Goal: Task Accomplishment & Management: Manage account settings

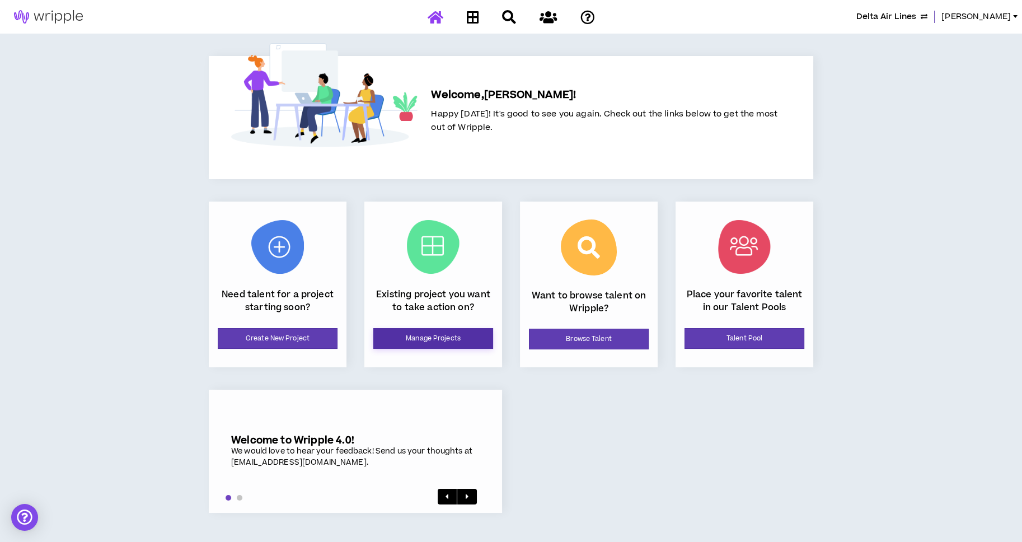
click at [444, 334] on link "Manage Projects" at bounding box center [433, 338] width 120 height 21
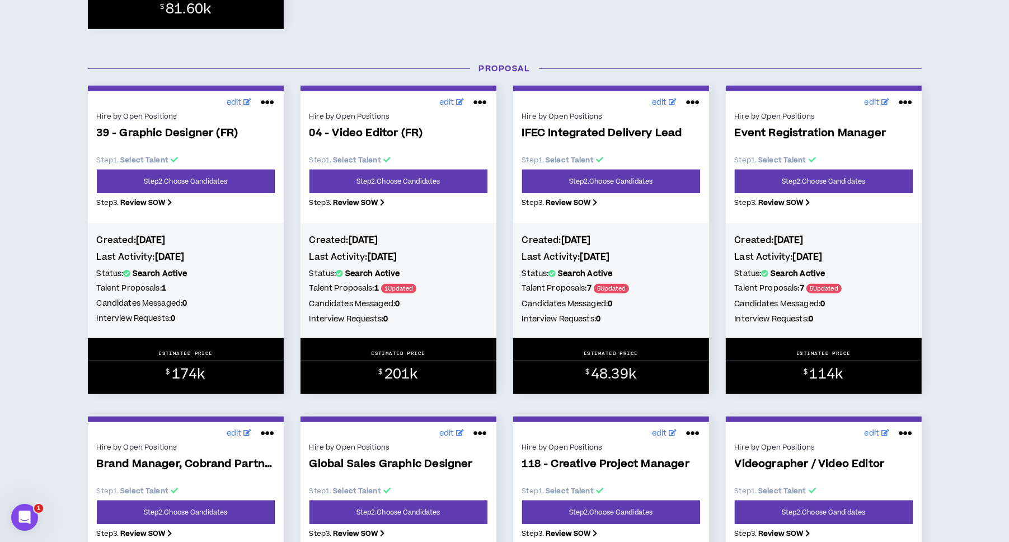
scroll to position [840, 0]
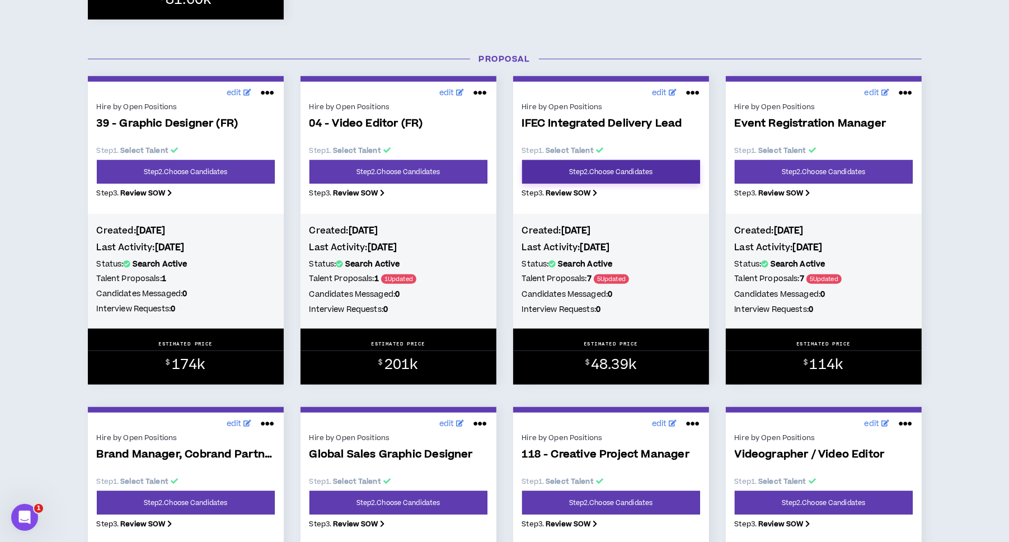
click at [587, 167] on link "Step 2 . Choose Candidates" at bounding box center [611, 172] width 178 height 24
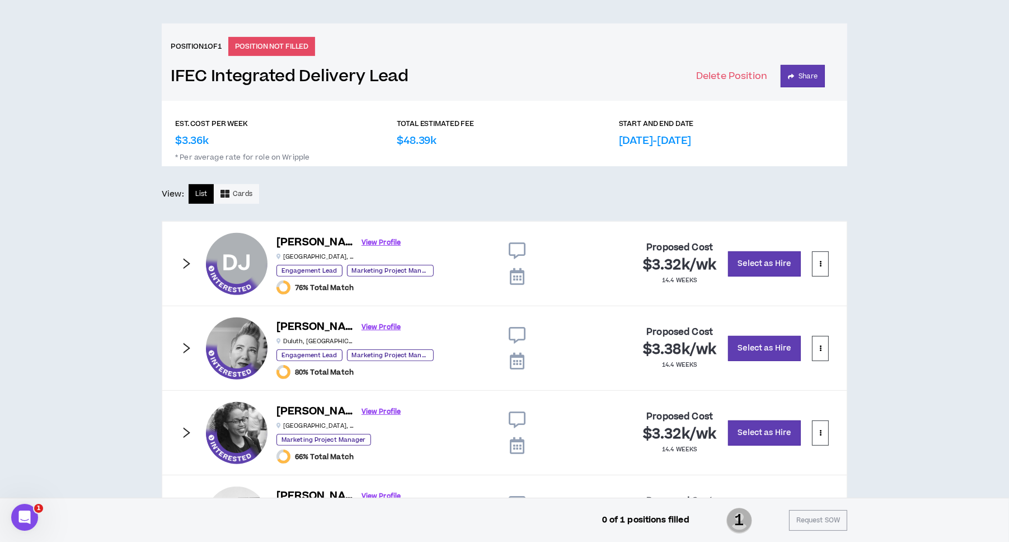
scroll to position [419, 0]
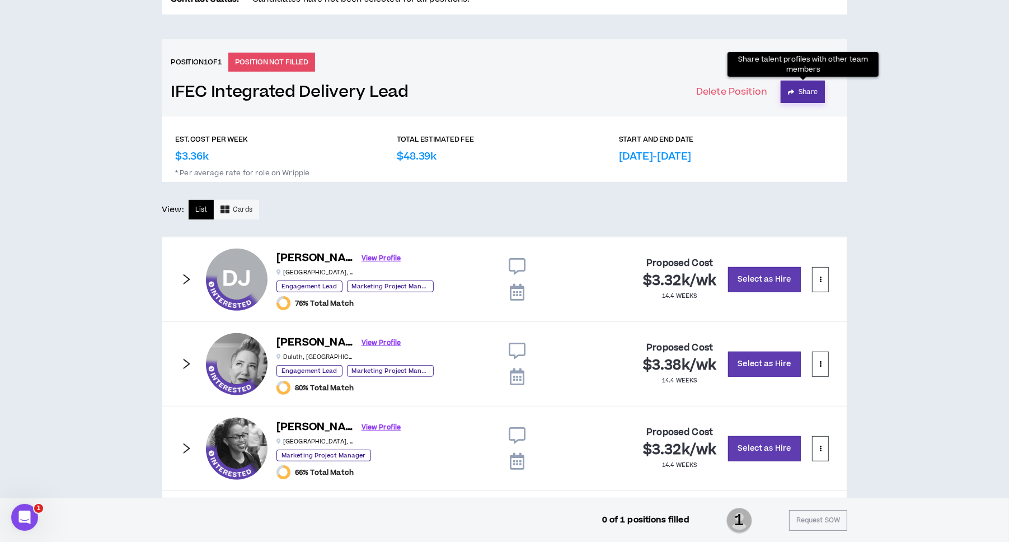
click at [814, 94] on button "Share" at bounding box center [803, 92] width 44 height 22
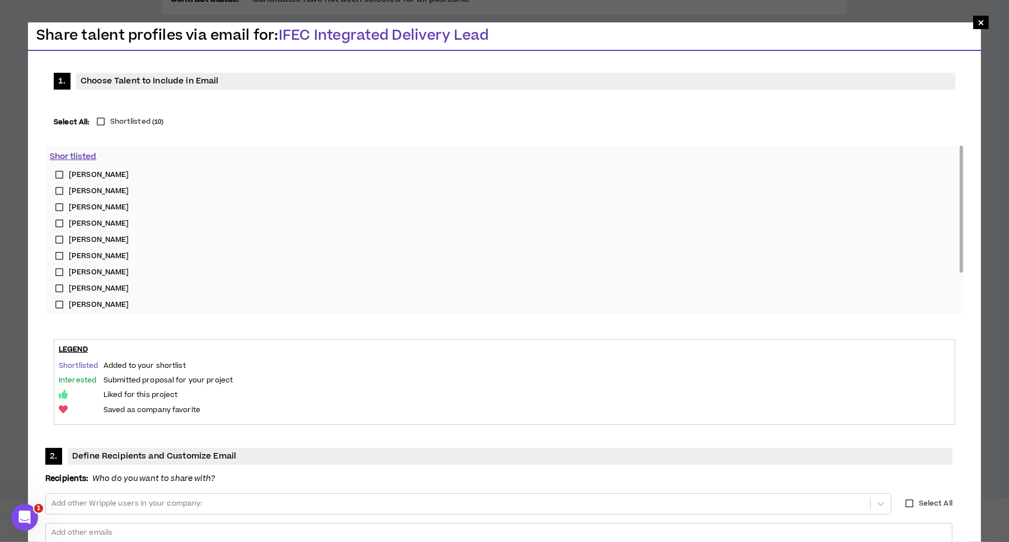
click at [103, 121] on label "Shortlisted ( 10 )" at bounding box center [127, 121] width 73 height 11
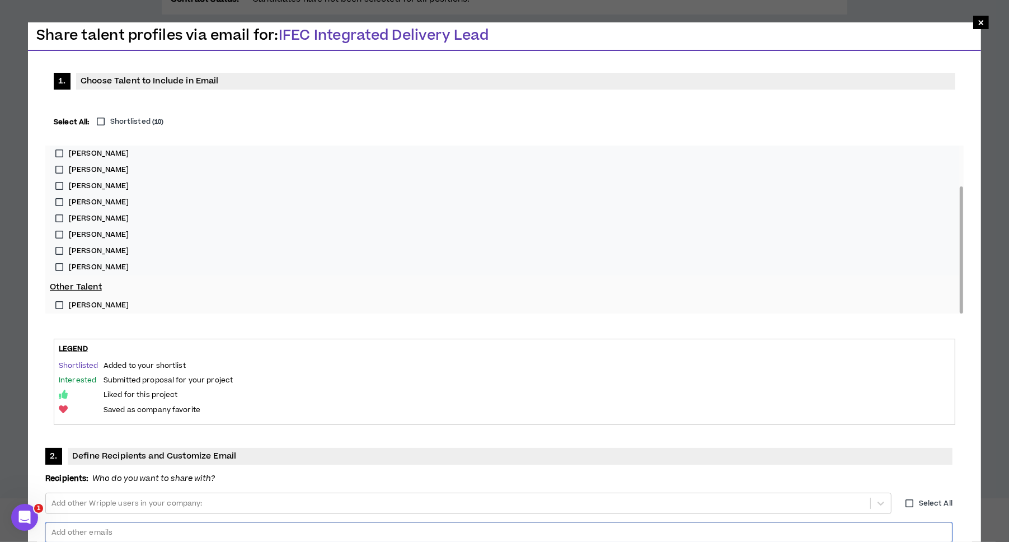
click at [504, 524] on div at bounding box center [498, 532] width 897 height 17
type input "**********"
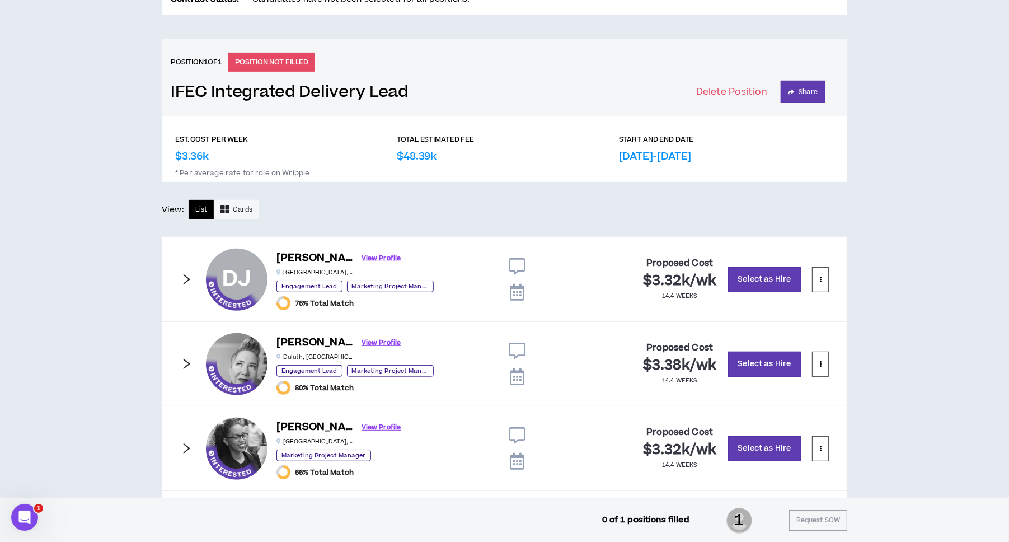
click at [186, 279] on icon "right" at bounding box center [186, 279] width 12 height 12
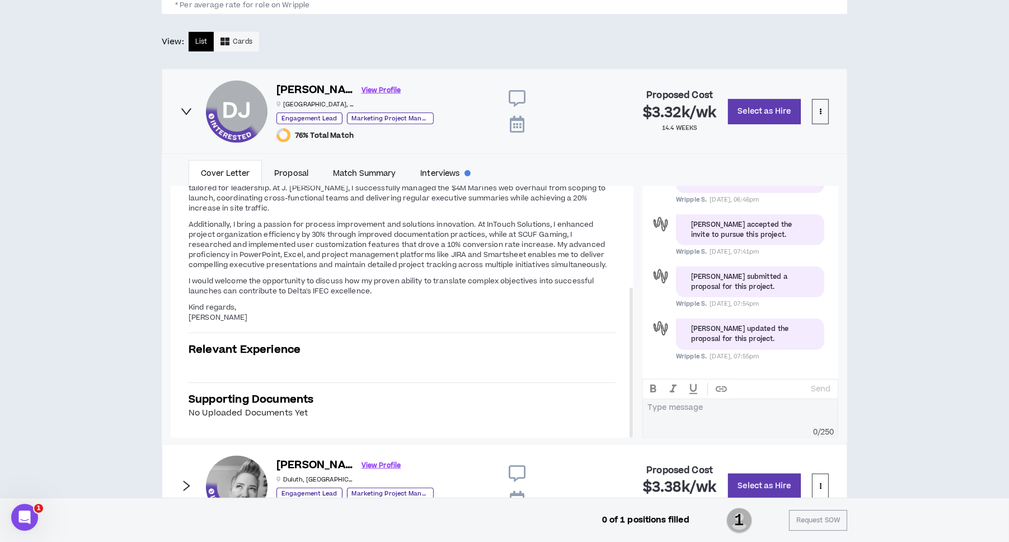
scroll to position [840, 0]
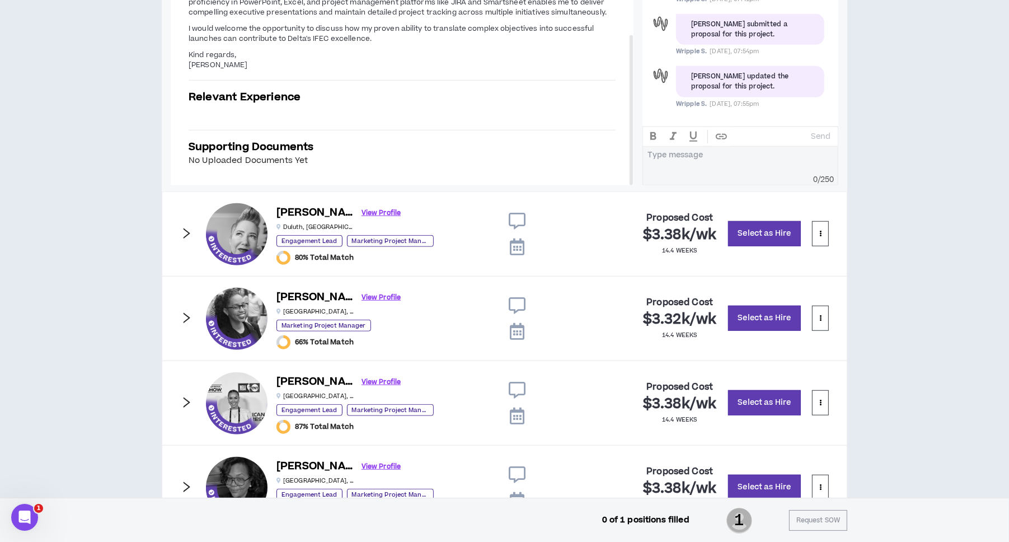
click at [189, 235] on icon "right" at bounding box center [186, 233] width 12 height 12
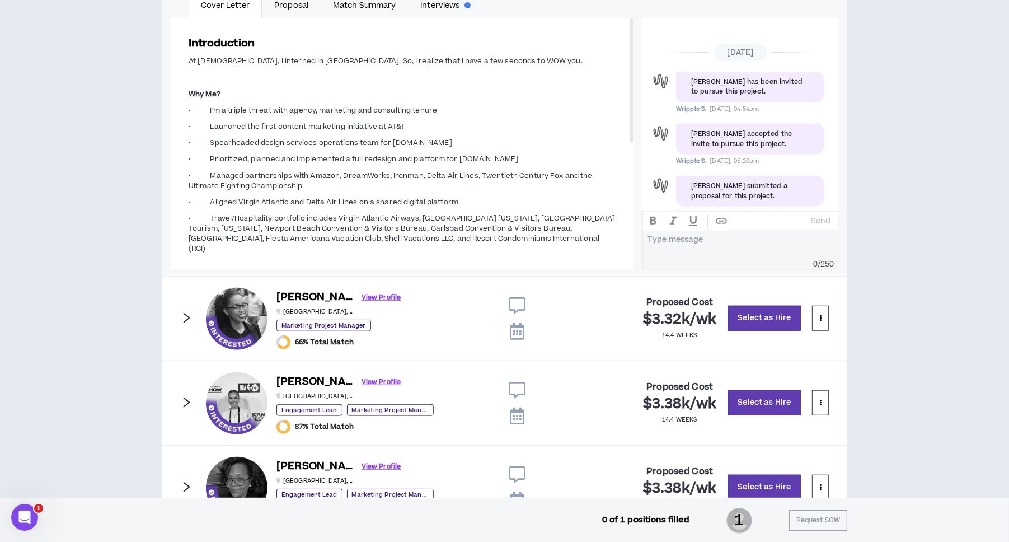
scroll to position [77, 0]
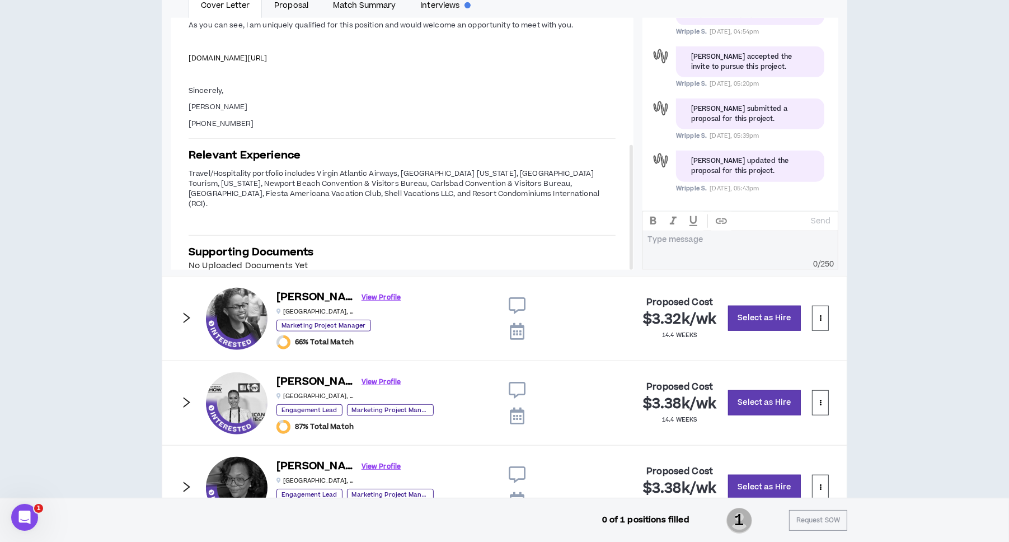
click at [188, 313] on icon "right" at bounding box center [186, 318] width 12 height 12
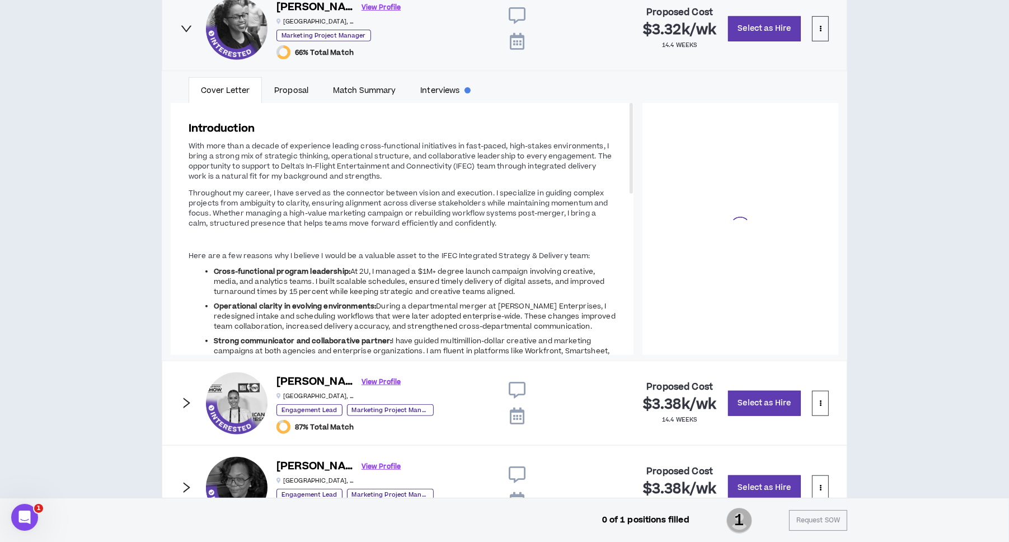
scroll to position [101, 0]
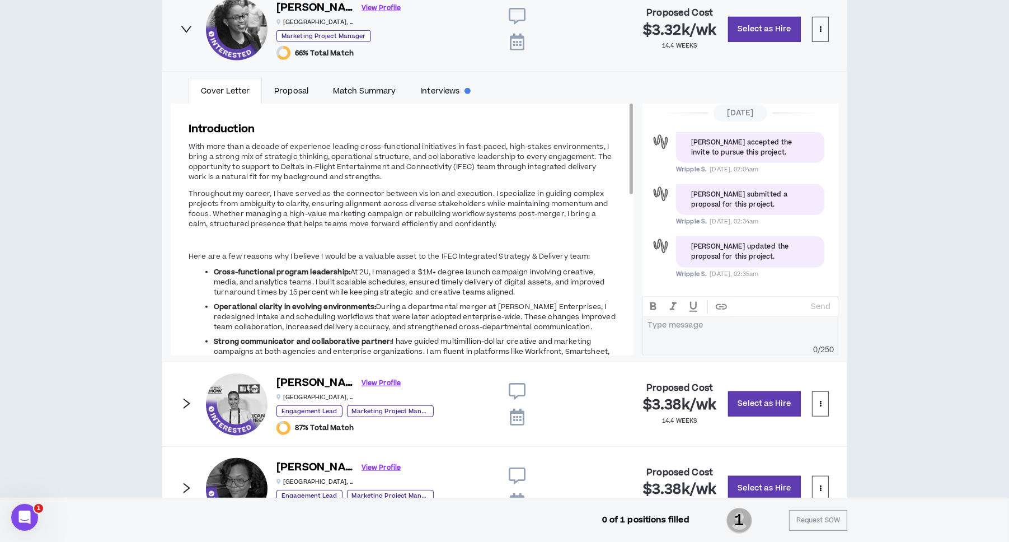
drag, startPoint x: 413, startPoint y: 270, endPoint x: 513, endPoint y: 287, distance: 101.0
click at [513, 287] on li "Cross-functional program leadership: At 2U, I managed a $1M+ degree launch camp…" at bounding box center [415, 282] width 402 height 30
copy span "a $1M+ degree launch campaign involving creative, media, and analytics teams. I…"
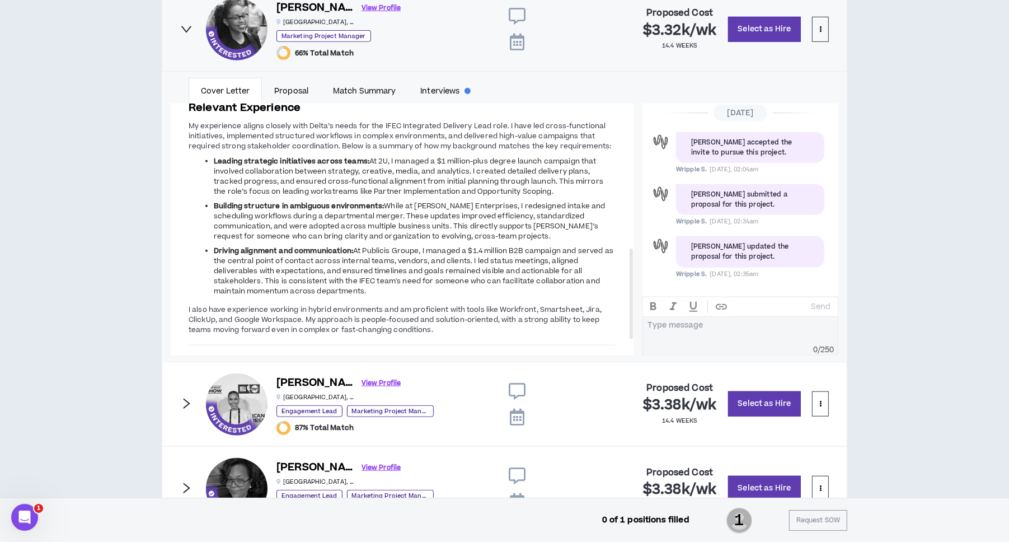
click at [185, 30] on icon "right" at bounding box center [186, 29] width 12 height 12
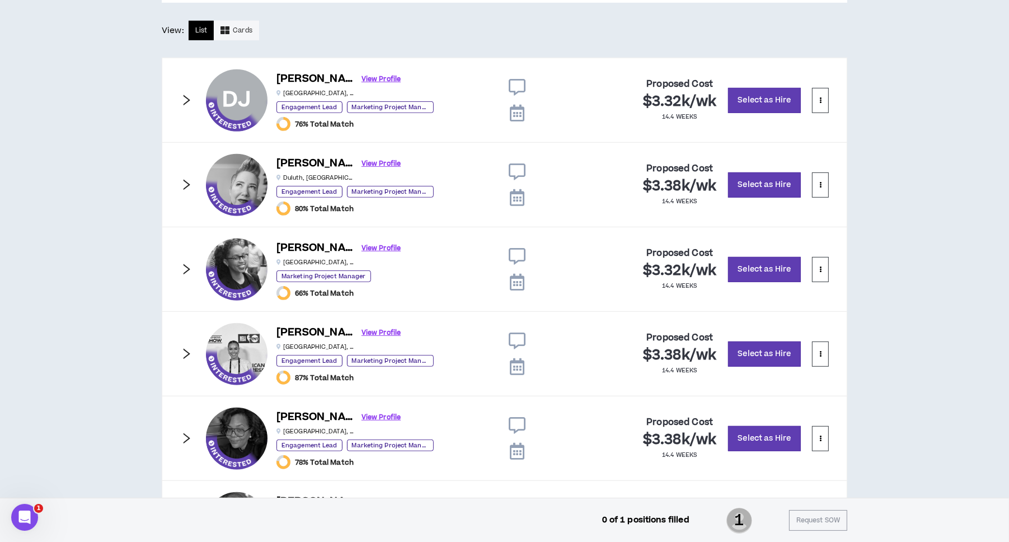
scroll to position [586, 0]
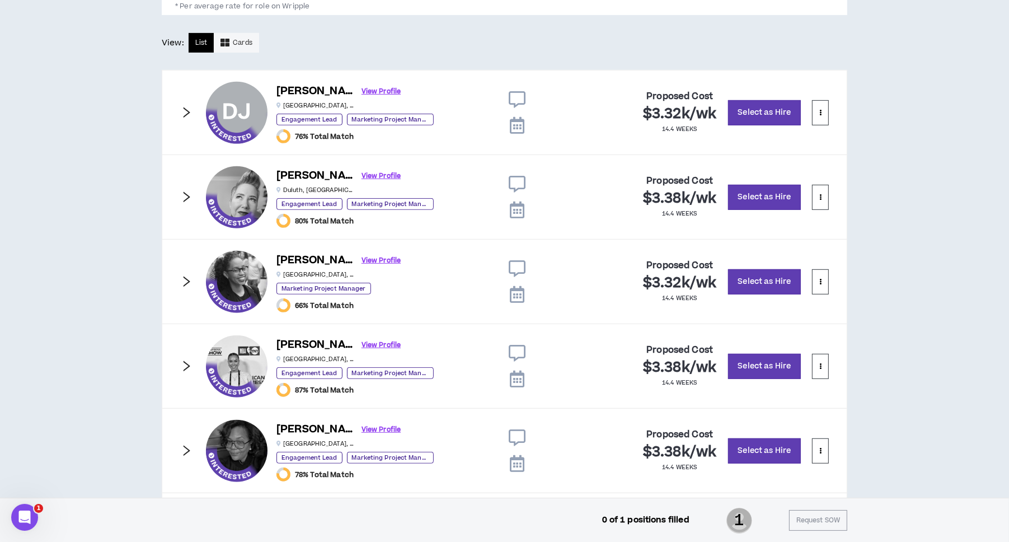
click at [181, 110] on icon "right" at bounding box center [186, 112] width 12 height 12
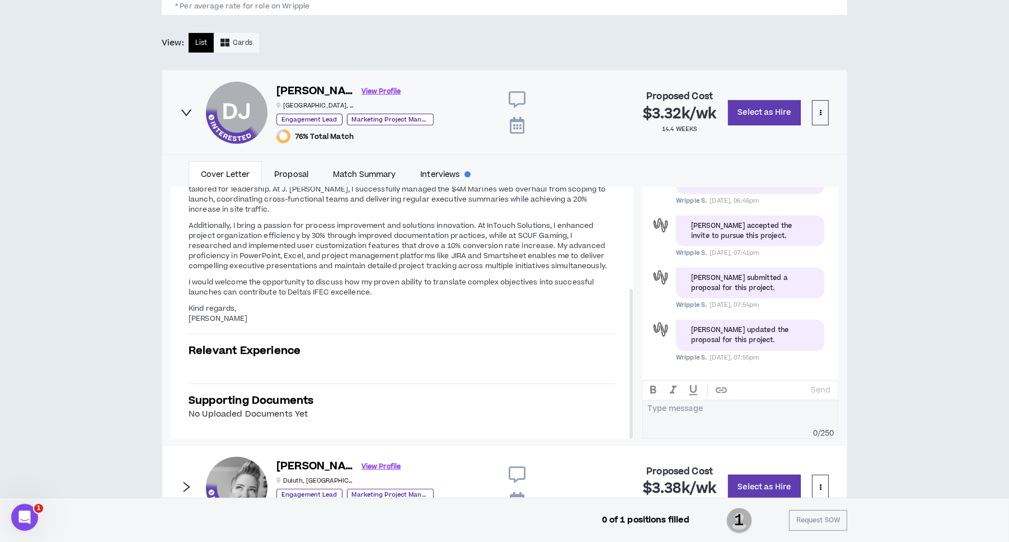
scroll to position [1006, 0]
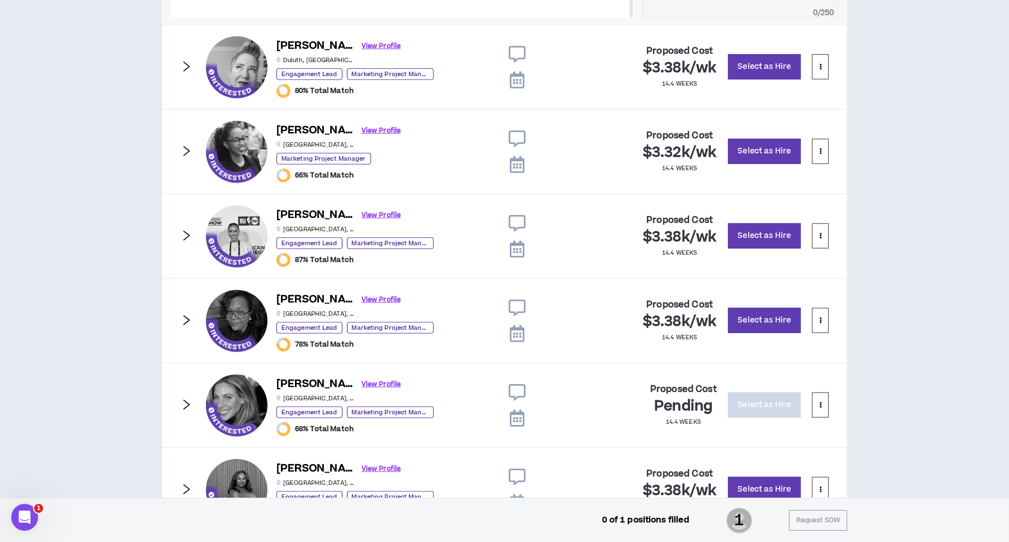
click at [185, 237] on icon "right" at bounding box center [187, 236] width 7 height 11
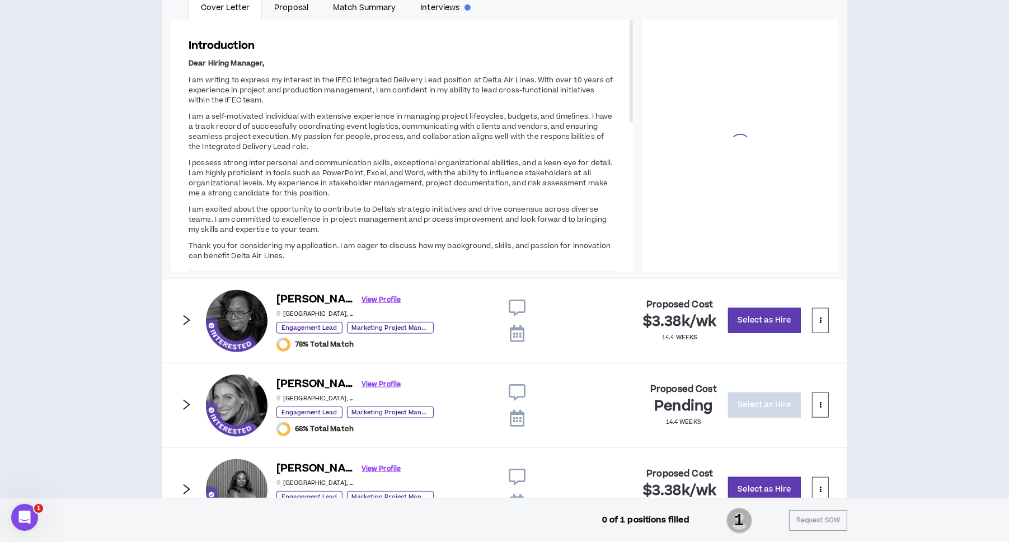
scroll to position [101, 0]
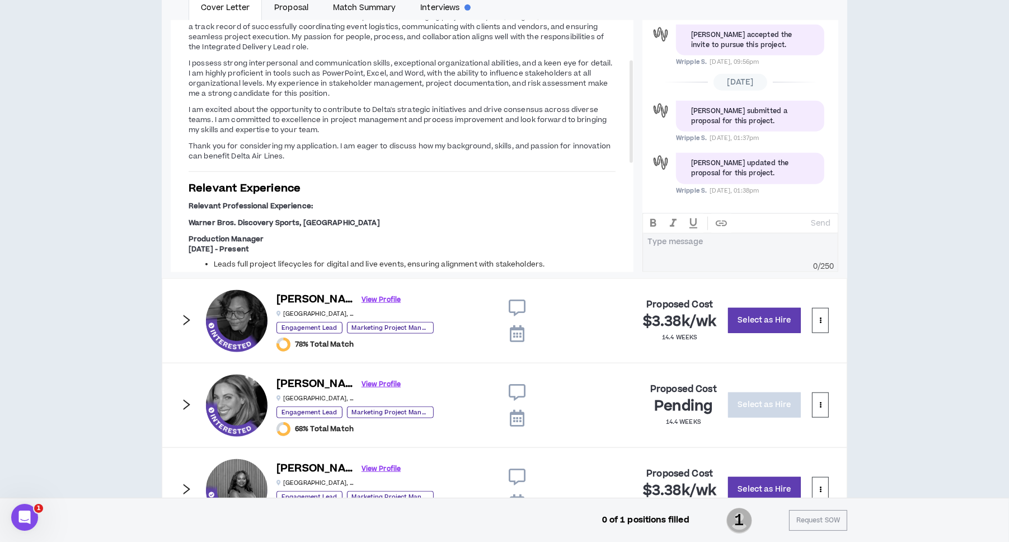
click at [185, 314] on icon "right" at bounding box center [186, 320] width 12 height 12
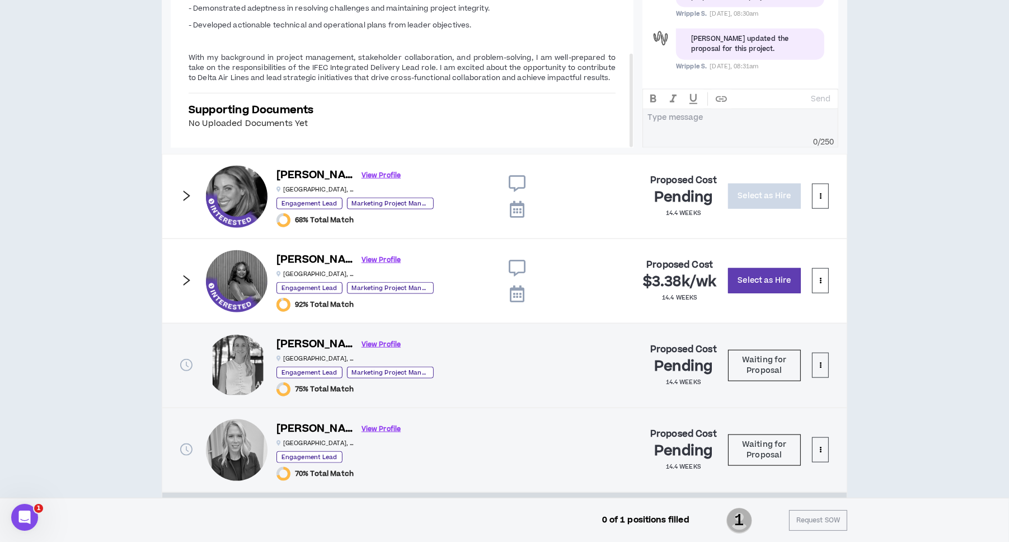
scroll to position [1341, 0]
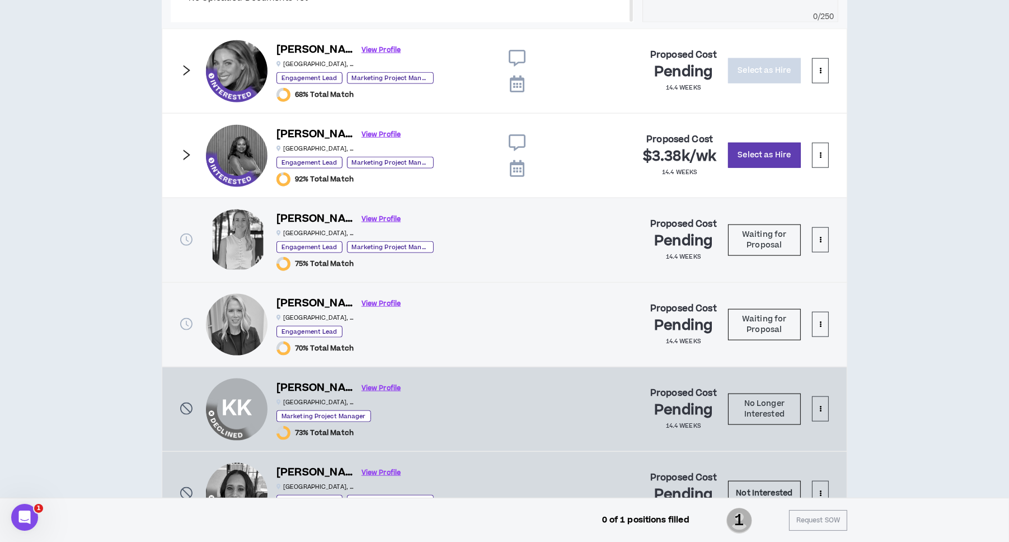
click at [184, 151] on icon "right" at bounding box center [186, 155] width 12 height 12
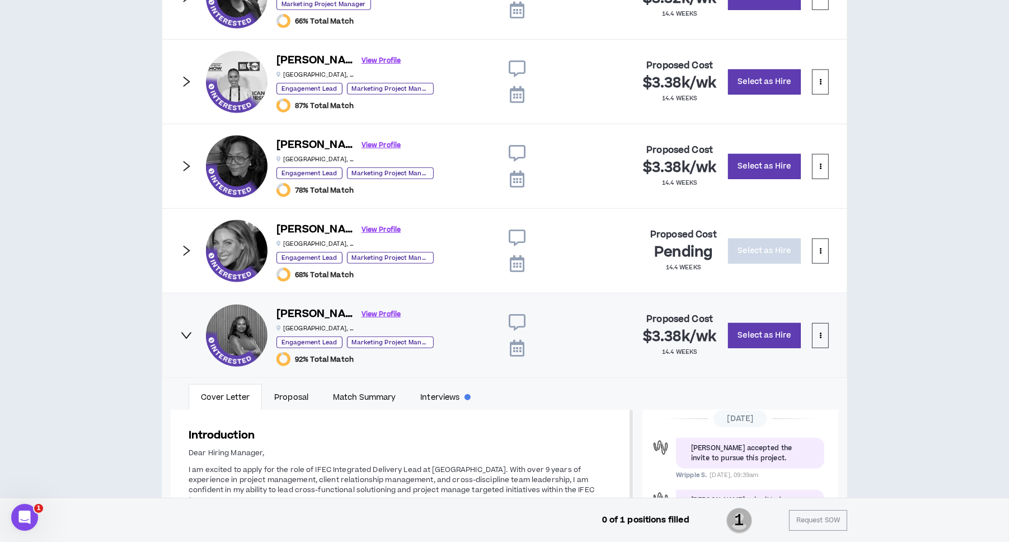
scroll to position [858, 0]
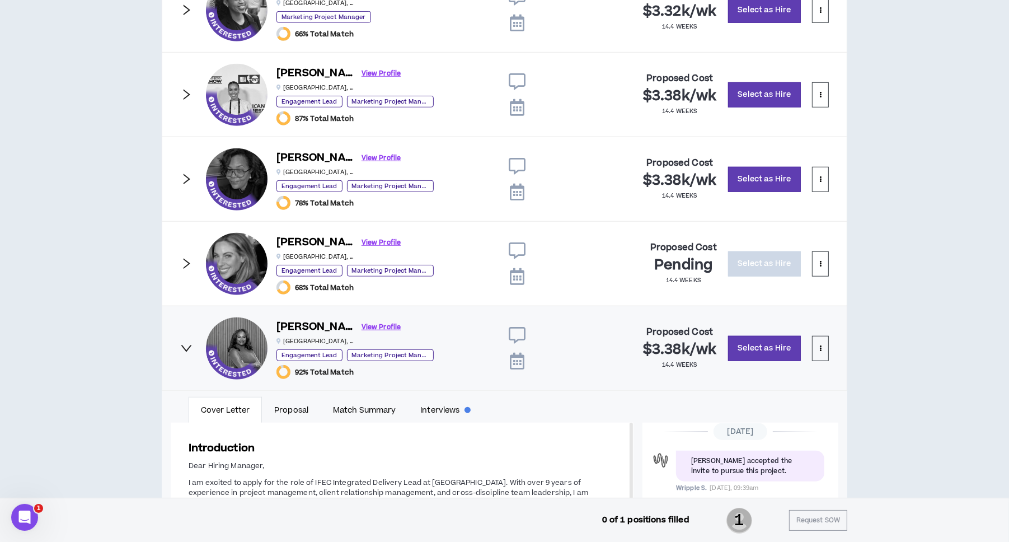
click at [181, 173] on icon "right" at bounding box center [186, 179] width 12 height 12
